Goal: Complete application form: Complete application form

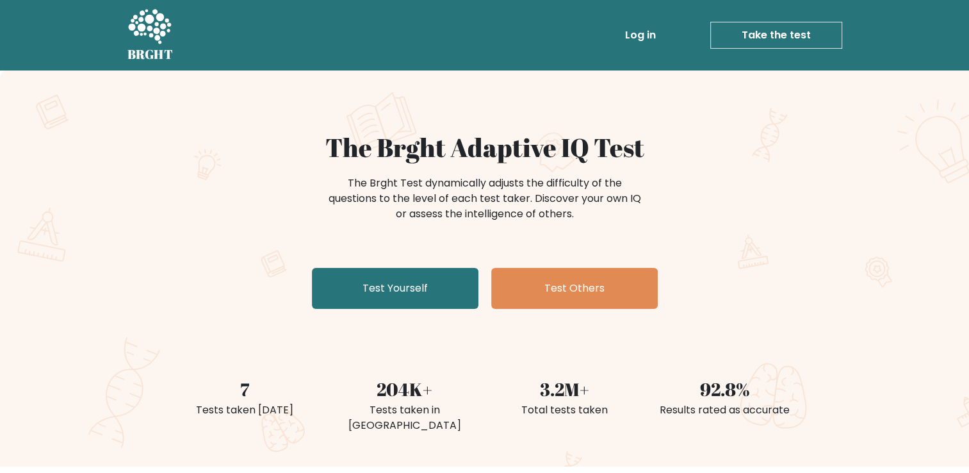
click at [762, 35] on link "Take the test" at bounding box center [777, 35] width 132 height 27
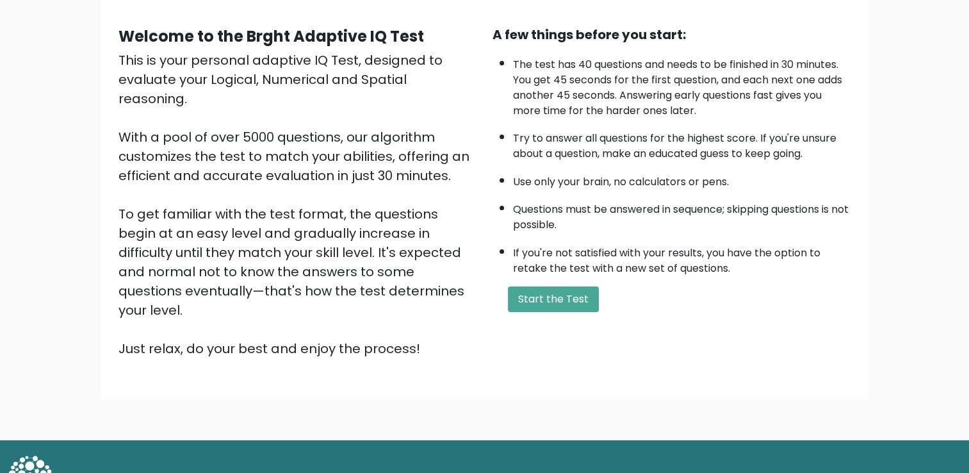
scroll to position [113, 0]
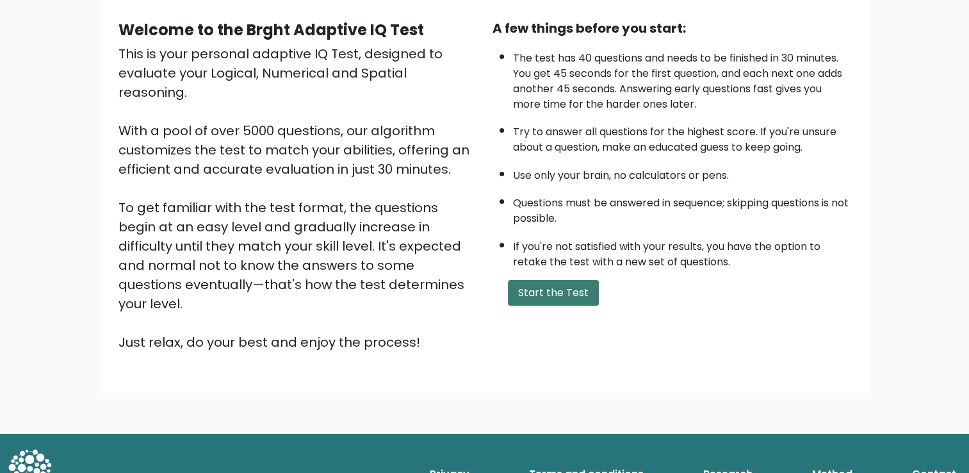
click at [564, 291] on button "Start the Test" at bounding box center [553, 293] width 91 height 26
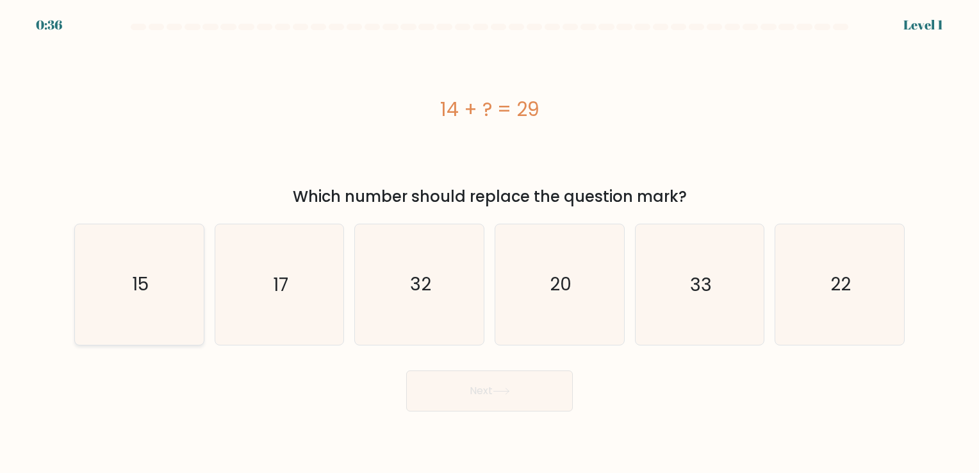
click at [137, 302] on icon "15" at bounding box center [139, 284] width 120 height 120
click at [490, 243] on input "a. 15" at bounding box center [490, 239] width 1 height 6
radio input "true"
click at [502, 397] on button "Next" at bounding box center [489, 390] width 167 height 41
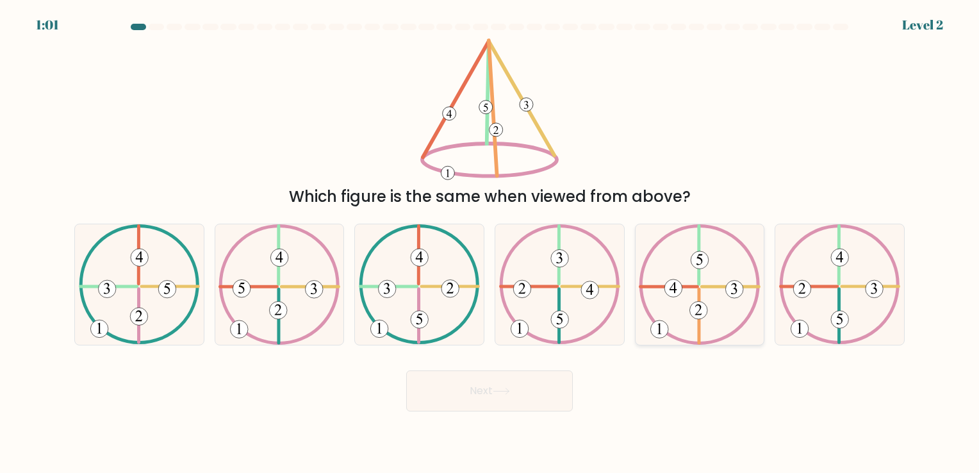
click at [708, 299] on icon at bounding box center [699, 284] width 121 height 120
click at [490, 243] on input "e." at bounding box center [490, 239] width 1 height 6
radio input "true"
click at [559, 388] on button "Next" at bounding box center [489, 390] width 167 height 41
click at [552, 384] on button "Next" at bounding box center [489, 390] width 167 height 41
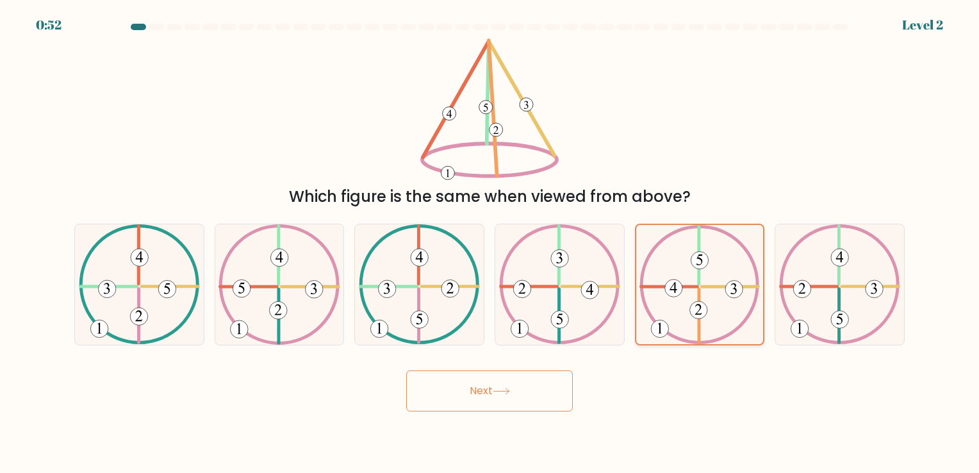
click at [689, 283] on icon at bounding box center [699, 284] width 120 height 119
click at [490, 243] on input "e." at bounding box center [490, 239] width 1 height 6
click at [538, 390] on button "Next" at bounding box center [489, 390] width 167 height 41
click at [696, 277] on icon at bounding box center [699, 284] width 120 height 119
click at [490, 243] on input "e." at bounding box center [490, 239] width 1 height 6
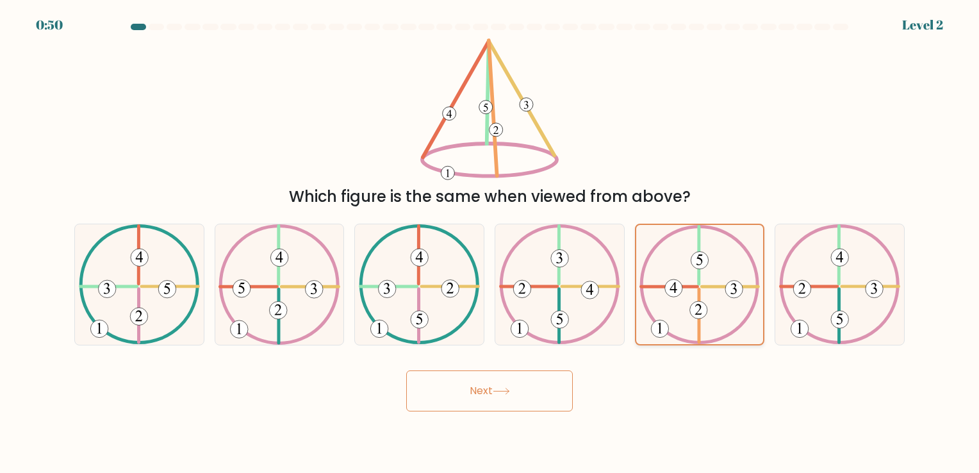
click at [695, 276] on icon at bounding box center [699, 284] width 120 height 119
click at [490, 243] on input "e." at bounding box center [490, 239] width 1 height 6
click at [470, 372] on button "Next" at bounding box center [489, 390] width 167 height 41
drag, startPoint x: 689, startPoint y: 344, endPoint x: 761, endPoint y: 251, distance: 117.9
click at [690, 343] on icon at bounding box center [699, 284] width 120 height 119
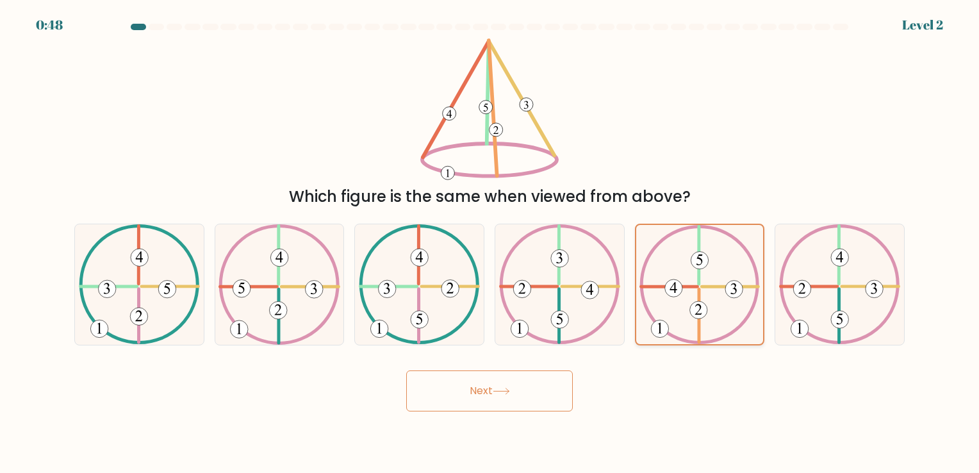
click at [490, 243] on input "e." at bounding box center [490, 239] width 1 height 6
drag, startPoint x: 818, startPoint y: 274, endPoint x: 717, endPoint y: 273, distance: 101.2
click at [815, 274] on icon at bounding box center [839, 284] width 121 height 120
click at [490, 243] on input "f." at bounding box center [490, 239] width 1 height 6
radio input "true"
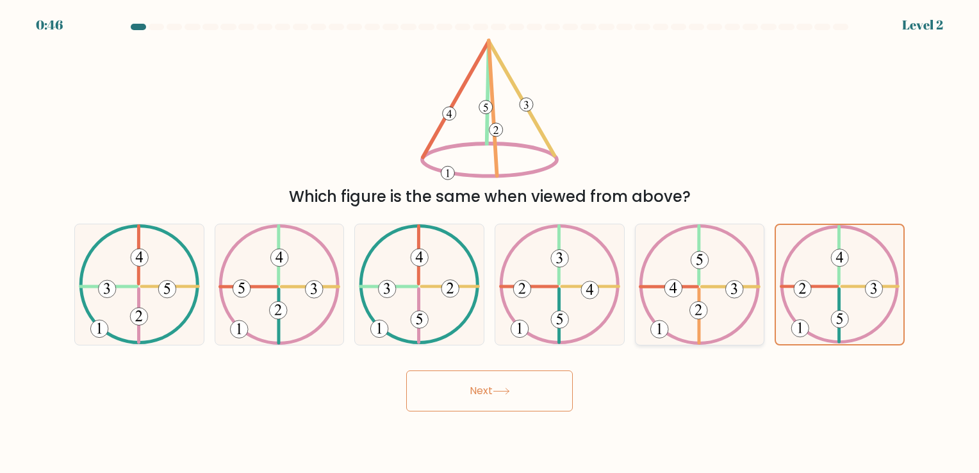
click at [709, 274] on icon at bounding box center [699, 284] width 121 height 120
click at [490, 243] on input "e." at bounding box center [490, 239] width 1 height 6
radio input "true"
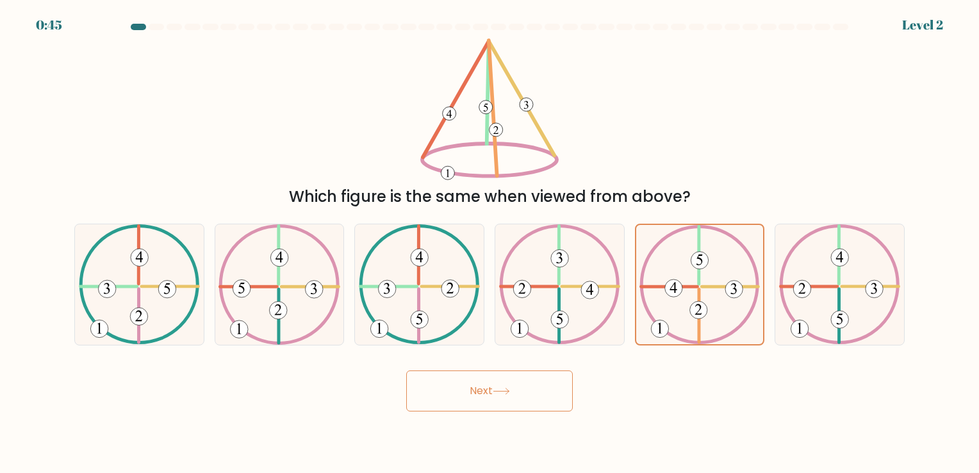
drag, startPoint x: 536, startPoint y: 386, endPoint x: 525, endPoint y: 389, distance: 10.7
click at [525, 389] on button "Next" at bounding box center [489, 390] width 167 height 41
click at [490, 390] on button "Next" at bounding box center [489, 390] width 167 height 41
click at [477, 390] on button "Next" at bounding box center [489, 390] width 167 height 41
click at [659, 304] on icon at bounding box center [699, 284] width 120 height 119
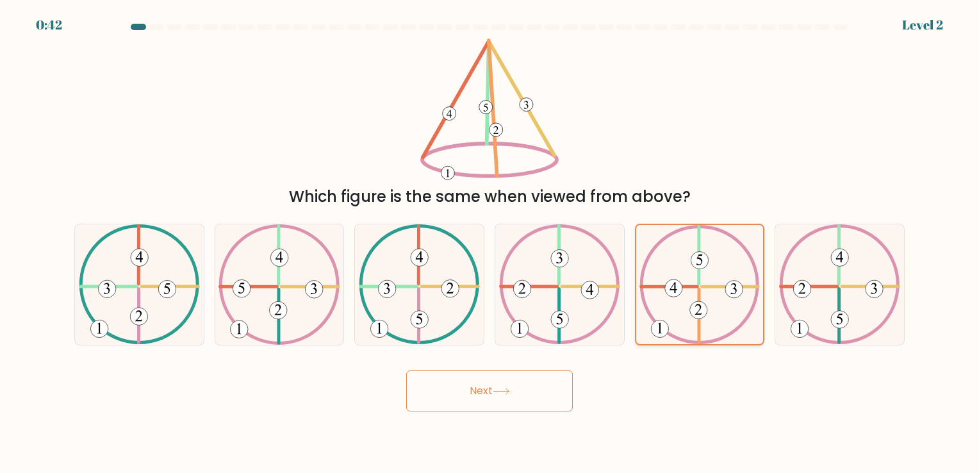
click at [490, 243] on input "e." at bounding box center [490, 239] width 1 height 6
click at [702, 286] on 611 at bounding box center [730, 286] width 56 height 0
click at [490, 243] on input "e." at bounding box center [490, 239] width 1 height 6
click at [702, 286] on 611 at bounding box center [730, 286] width 56 height 0
click at [490, 243] on input "e." at bounding box center [490, 239] width 1 height 6
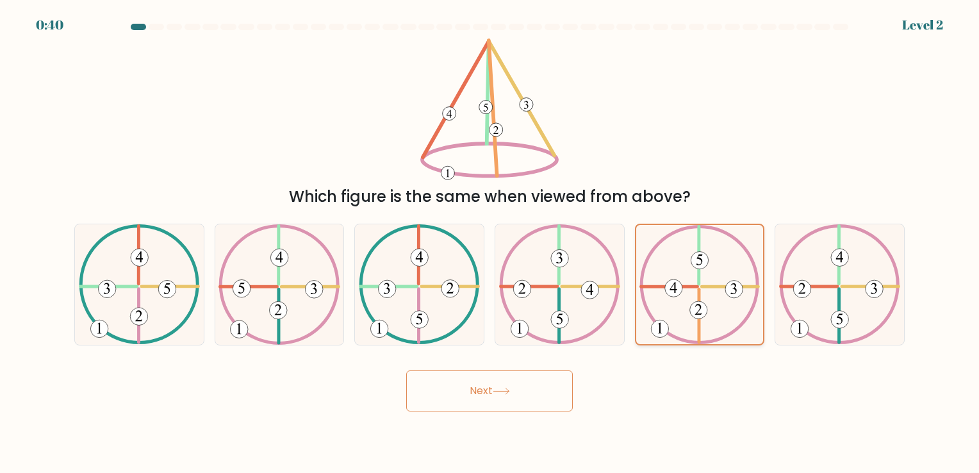
click at [702, 286] on 611 at bounding box center [730, 286] width 56 height 0
click at [490, 243] on input "e." at bounding box center [490, 239] width 1 height 6
click at [712, 317] on icon at bounding box center [699, 284] width 120 height 119
click at [490, 243] on input "e." at bounding box center [490, 239] width 1 height 6
click at [491, 381] on button "Next" at bounding box center [489, 390] width 167 height 41
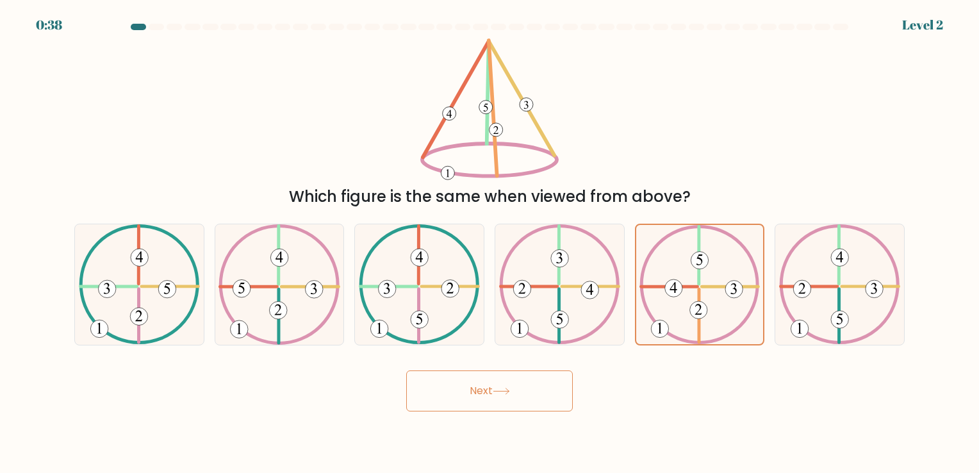
click at [486, 391] on button "Next" at bounding box center [489, 390] width 167 height 41
click at [500, 391] on icon at bounding box center [501, 391] width 17 height 7
click at [502, 391] on icon at bounding box center [501, 391] width 17 height 7
click at [505, 391] on icon at bounding box center [501, 391] width 17 height 7
click at [406, 370] on button "Next" at bounding box center [489, 390] width 167 height 41
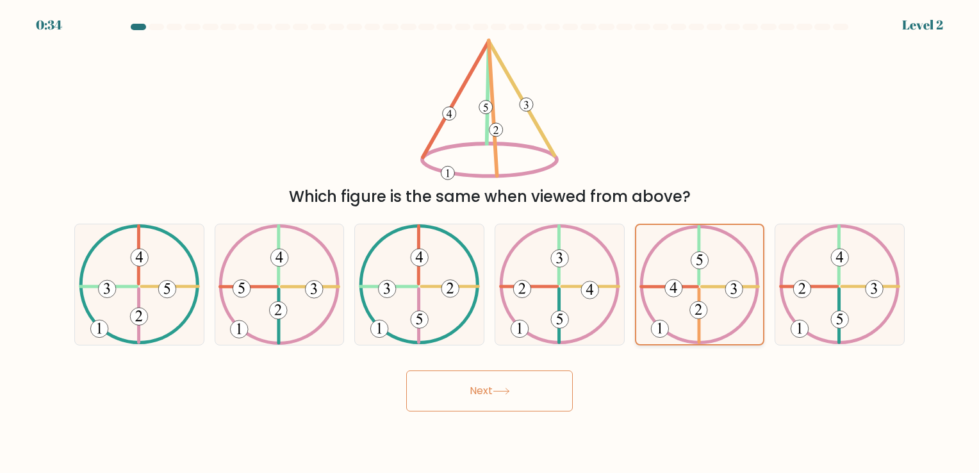
click at [673, 292] on 731 at bounding box center [673, 287] width 17 height 17
click at [490, 243] on input "e." at bounding box center [490, 239] width 1 height 6
click at [492, 383] on button "Next" at bounding box center [489, 390] width 167 height 41
click at [670, 288] on 731 at bounding box center [673, 287] width 17 height 17
click at [490, 243] on input "e." at bounding box center [490, 239] width 1 height 6
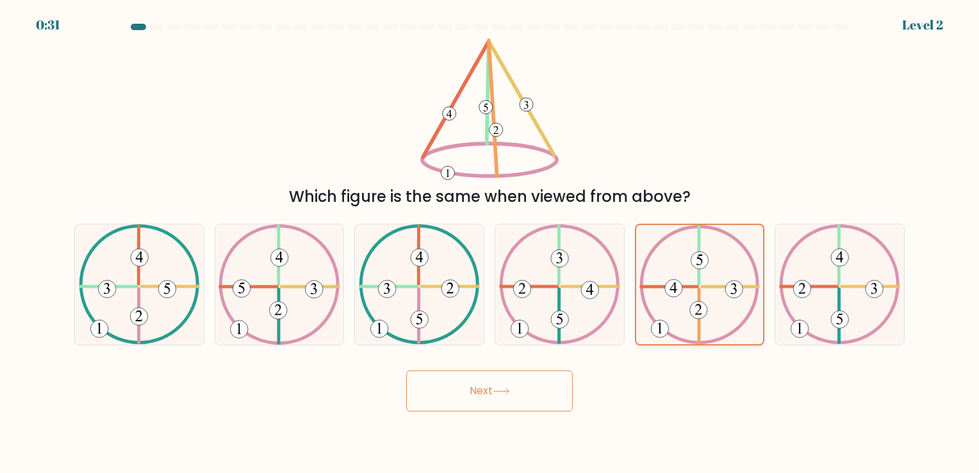
click at [671, 286] on 731 at bounding box center [673, 287] width 17 height 17
click at [490, 243] on input "e." at bounding box center [490, 239] width 1 height 6
click at [671, 286] on 731 at bounding box center [673, 287] width 17 height 17
click at [490, 243] on input "e." at bounding box center [490, 239] width 1 height 6
click at [671, 286] on 731 at bounding box center [673, 287] width 17 height 17
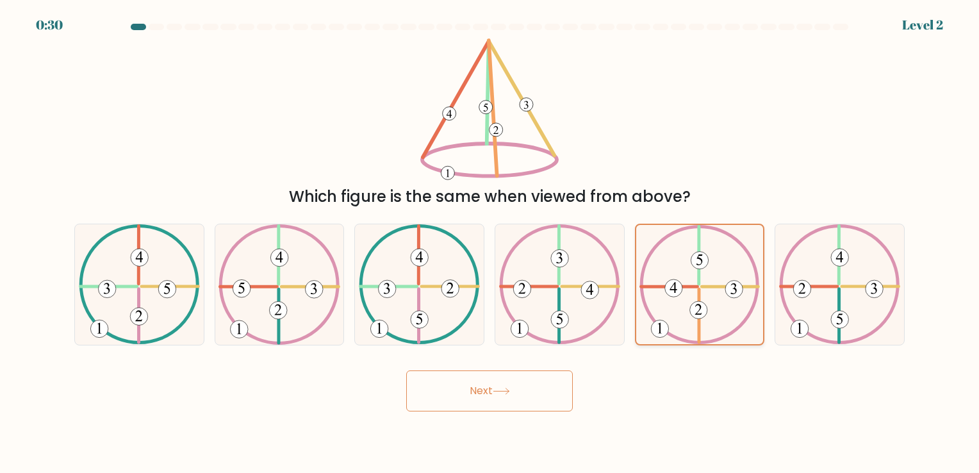
click at [490, 243] on input "e." at bounding box center [490, 239] width 1 height 6
drag, startPoint x: 671, startPoint y: 286, endPoint x: 707, endPoint y: 286, distance: 36.5
click at [707, 286] on 611 at bounding box center [730, 286] width 56 height 0
click at [490, 243] on input "e." at bounding box center [490, 239] width 1 height 6
click at [711, 297] on icon at bounding box center [699, 284] width 120 height 119
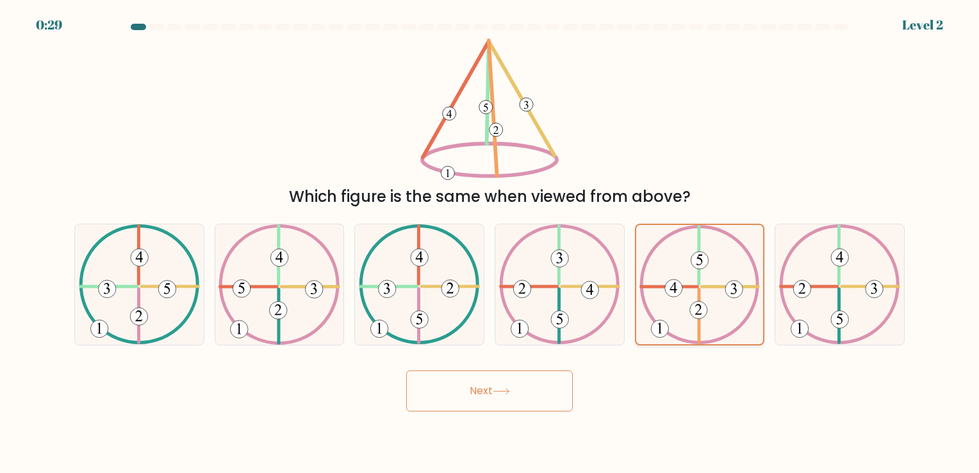
click at [490, 243] on input "e." at bounding box center [490, 239] width 1 height 6
click at [711, 297] on icon at bounding box center [699, 284] width 120 height 119
click at [490, 243] on input "e." at bounding box center [490, 239] width 1 height 6
click at [711, 297] on icon at bounding box center [699, 284] width 120 height 119
click at [490, 243] on input "e." at bounding box center [490, 239] width 1 height 6
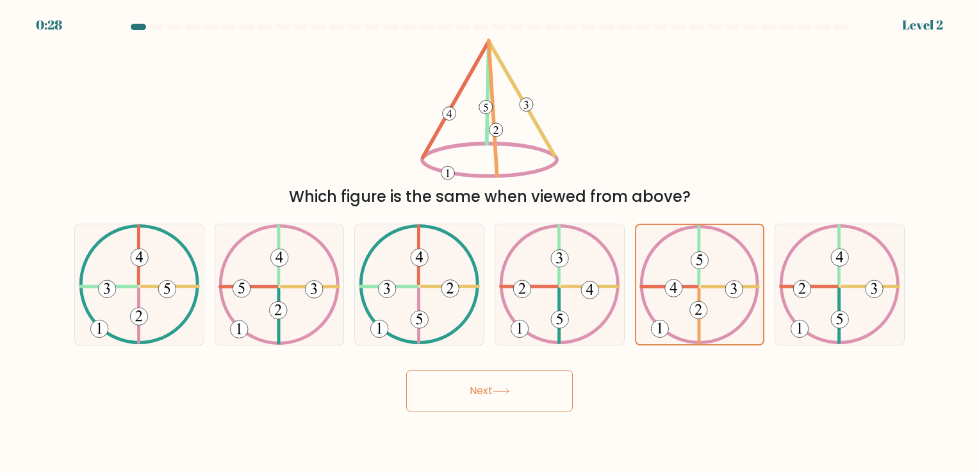
click at [499, 396] on button "Next" at bounding box center [489, 390] width 167 height 41
click at [498, 396] on button "Next" at bounding box center [489, 390] width 167 height 41
click at [484, 394] on button "Next" at bounding box center [489, 390] width 167 height 41
click at [464, 391] on button "Next" at bounding box center [489, 390] width 167 height 41
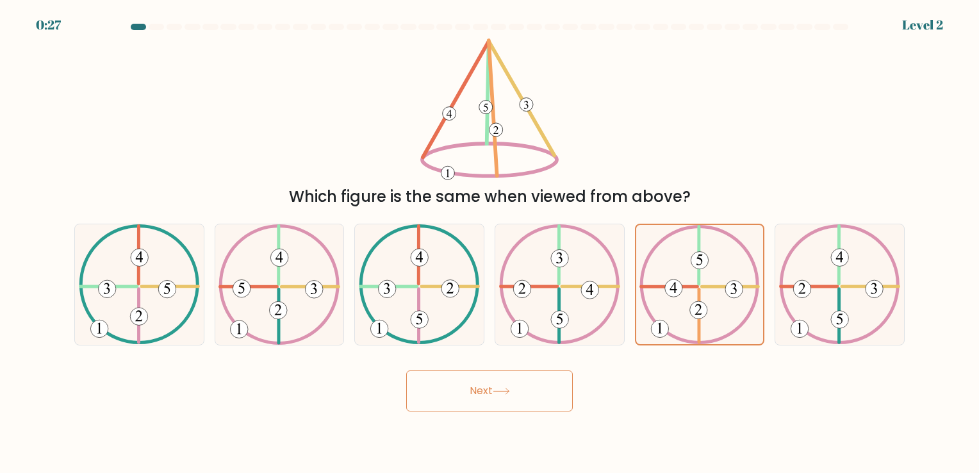
click at [461, 391] on button "Next" at bounding box center [489, 390] width 167 height 41
click at [726, 273] on icon at bounding box center [699, 284] width 120 height 119
click at [490, 243] on input "e." at bounding box center [490, 239] width 1 height 6
click at [550, 386] on button "Next" at bounding box center [489, 390] width 167 height 41
drag, startPoint x: 695, startPoint y: 277, endPoint x: 577, endPoint y: 356, distance: 141.8
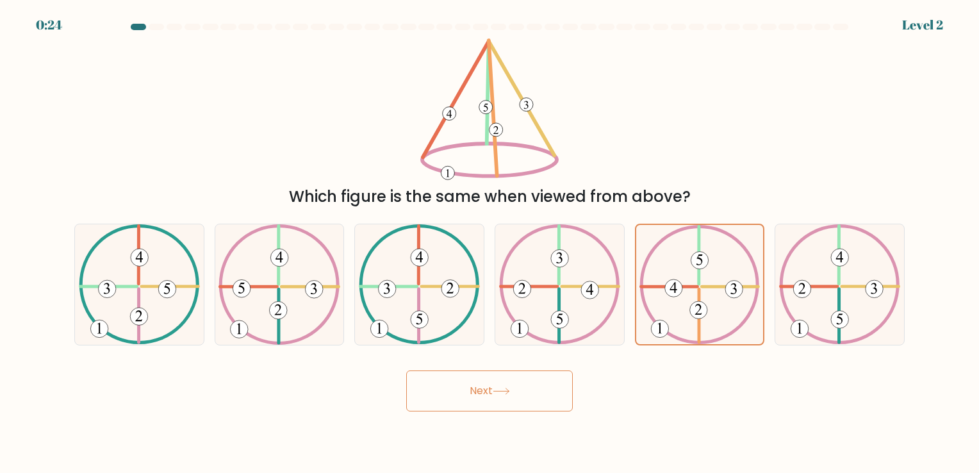
click at [695, 276] on icon at bounding box center [699, 284] width 120 height 119
click at [490, 243] on input "e." at bounding box center [490, 239] width 1 height 6
click at [516, 395] on button "Next" at bounding box center [489, 390] width 167 height 41
drag, startPoint x: 788, startPoint y: 299, endPoint x: 696, endPoint y: 302, distance: 92.3
click at [786, 301] on icon at bounding box center [839, 284] width 121 height 120
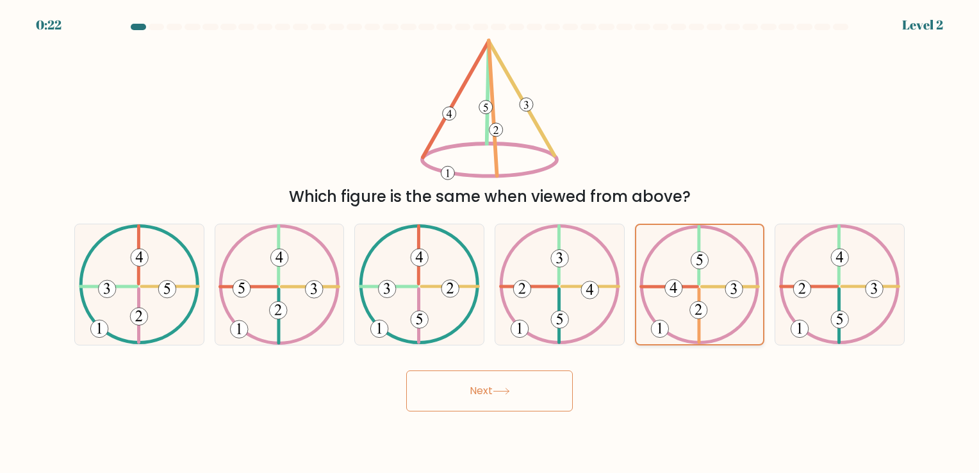
click at [490, 243] on input "f." at bounding box center [490, 239] width 1 height 6
radio input "true"
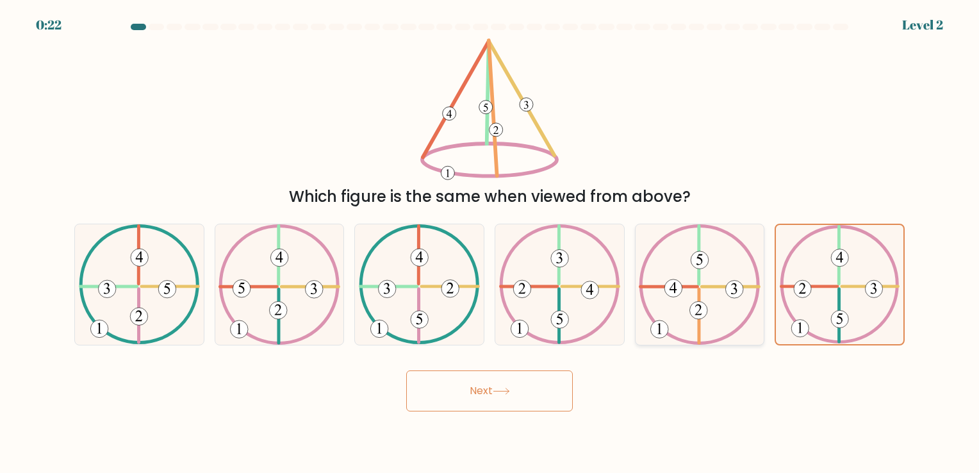
click at [696, 302] on 734 at bounding box center [698, 309] width 17 height 17
click at [490, 243] on input "e." at bounding box center [490, 239] width 1 height 6
radio input "true"
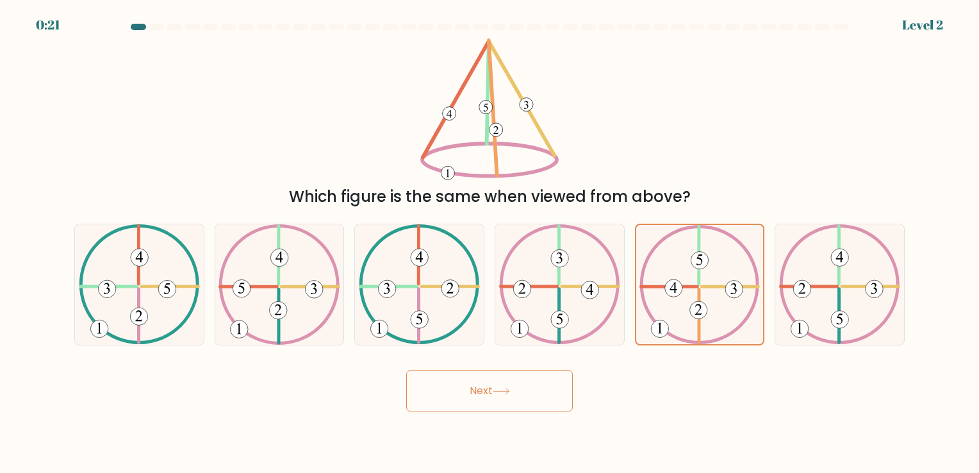
click at [538, 391] on button "Next" at bounding box center [489, 390] width 167 height 41
click at [537, 391] on button "Next" at bounding box center [489, 390] width 167 height 41
click at [474, 386] on button "Next" at bounding box center [489, 390] width 167 height 41
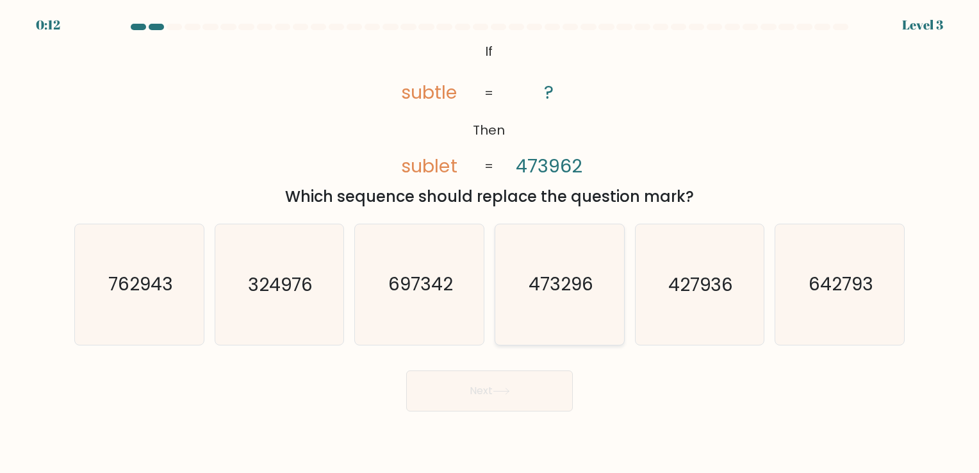
click at [584, 277] on text "473296" at bounding box center [561, 284] width 65 height 25
click at [490, 243] on input "d. 473296" at bounding box center [490, 239] width 1 height 6
radio input "true"
click at [508, 408] on button "Next" at bounding box center [489, 390] width 167 height 41
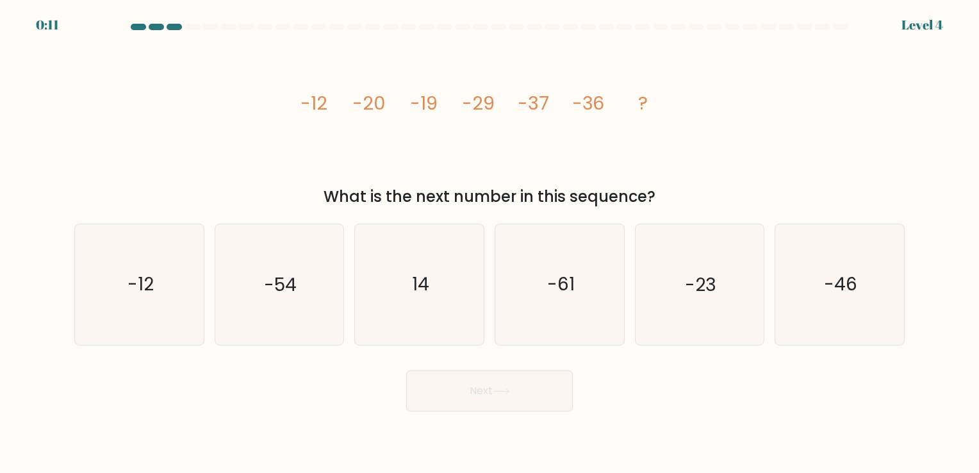
click at [475, 398] on button "Next" at bounding box center [489, 390] width 167 height 41
